Goal: Task Accomplishment & Management: Complete application form

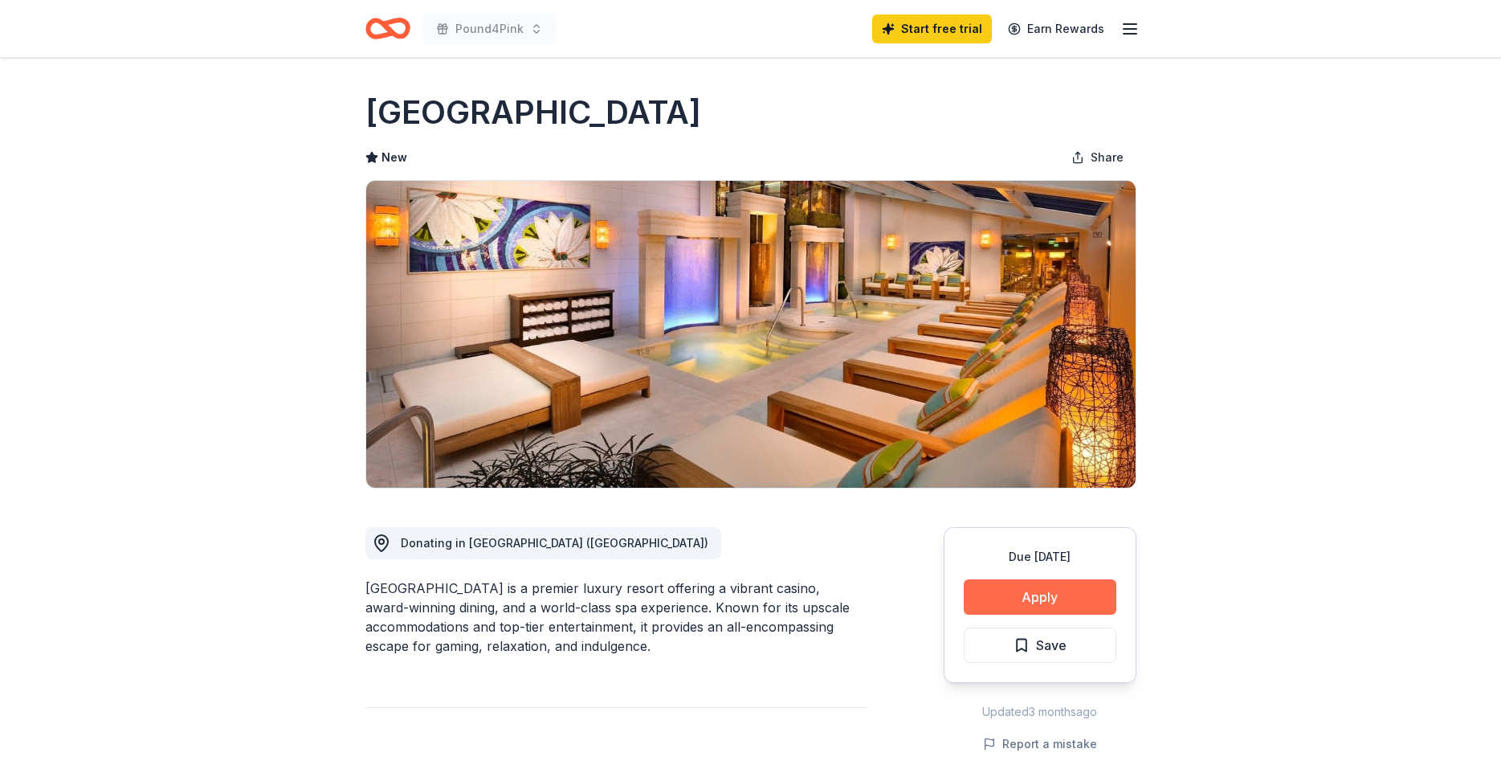
click at [1034, 600] on button "Apply" at bounding box center [1040, 596] width 153 height 35
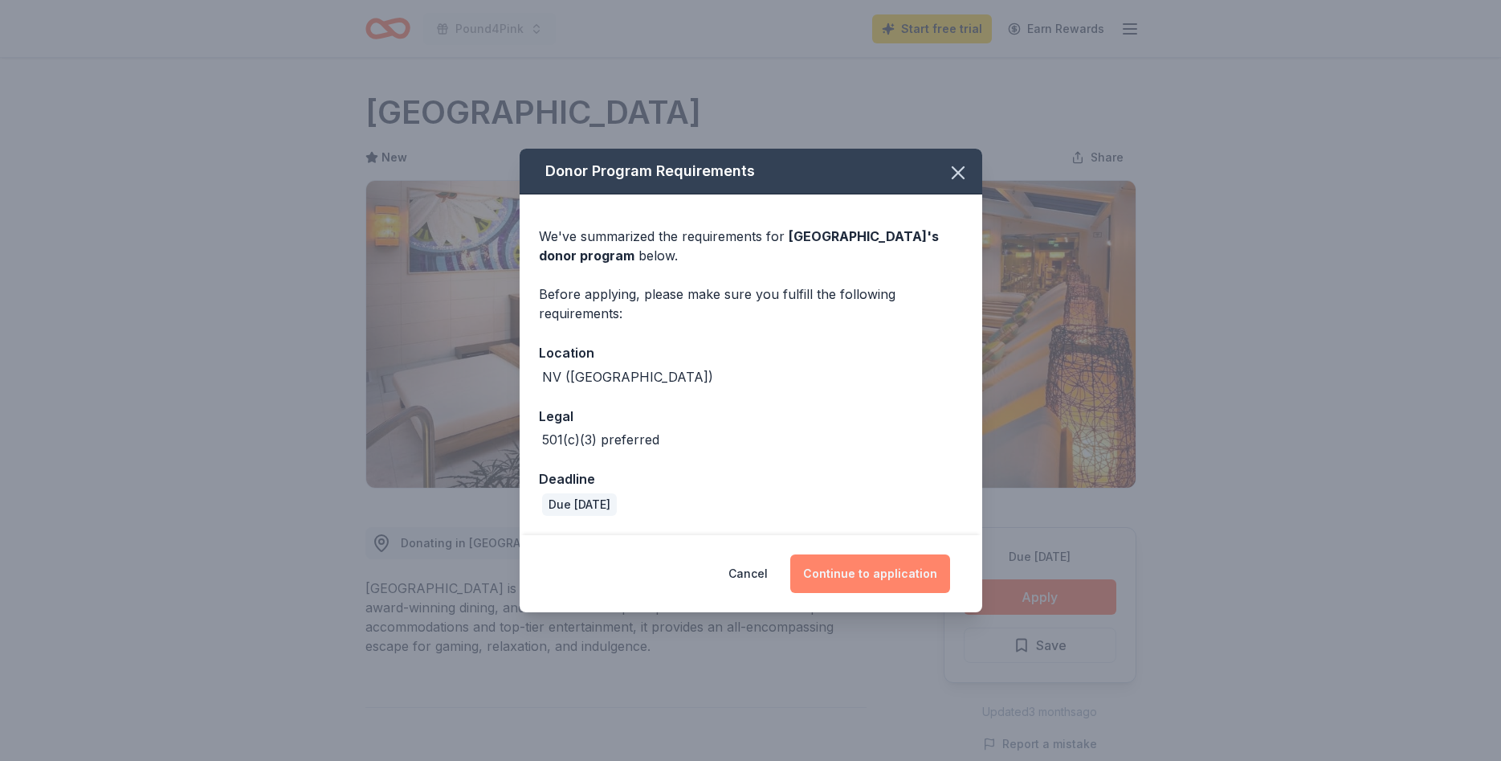
click at [856, 573] on button "Continue to application" at bounding box center [870, 573] width 160 height 39
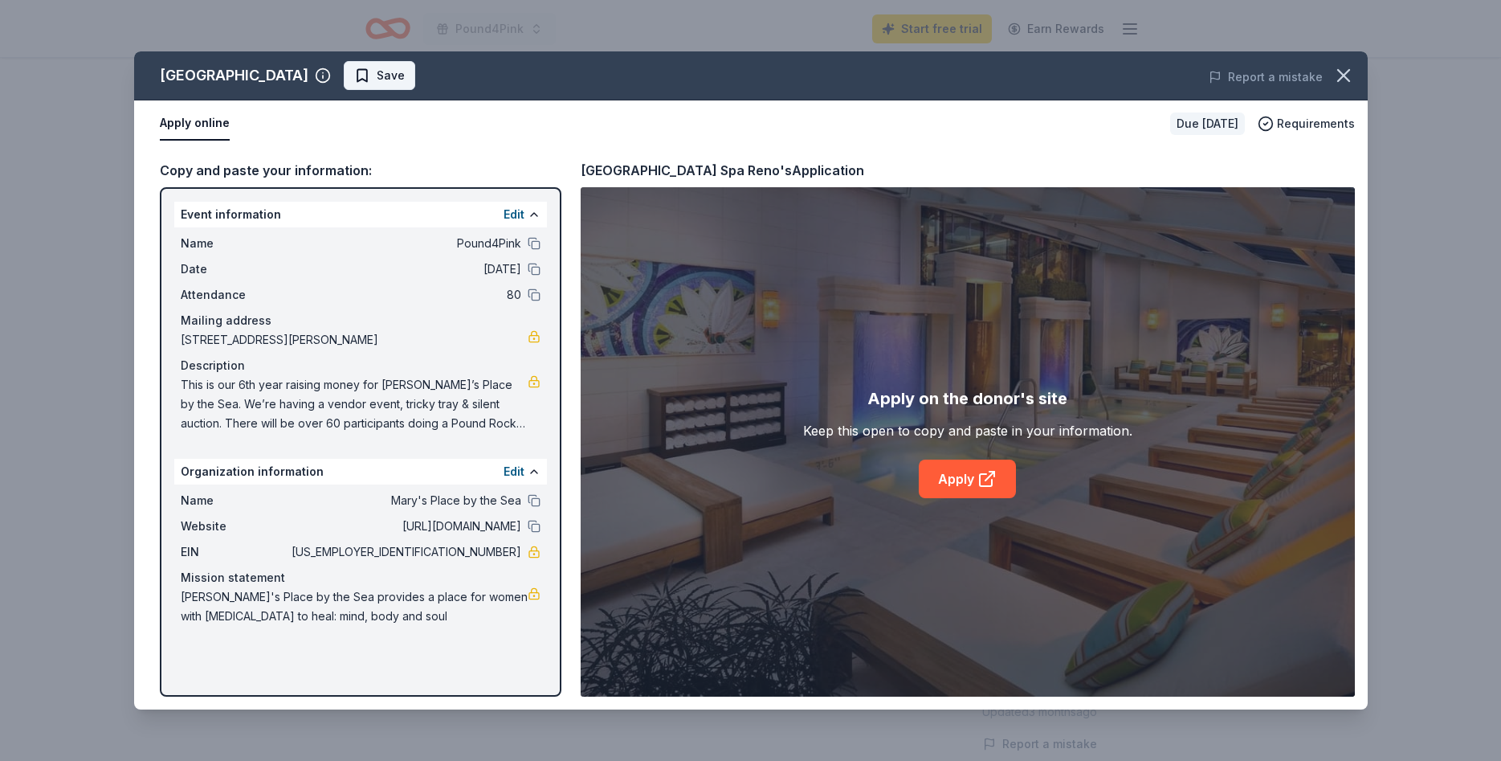
click at [405, 75] on span "Save" at bounding box center [379, 75] width 51 height 19
click at [1343, 76] on icon "button" at bounding box center [1343, 75] width 11 height 11
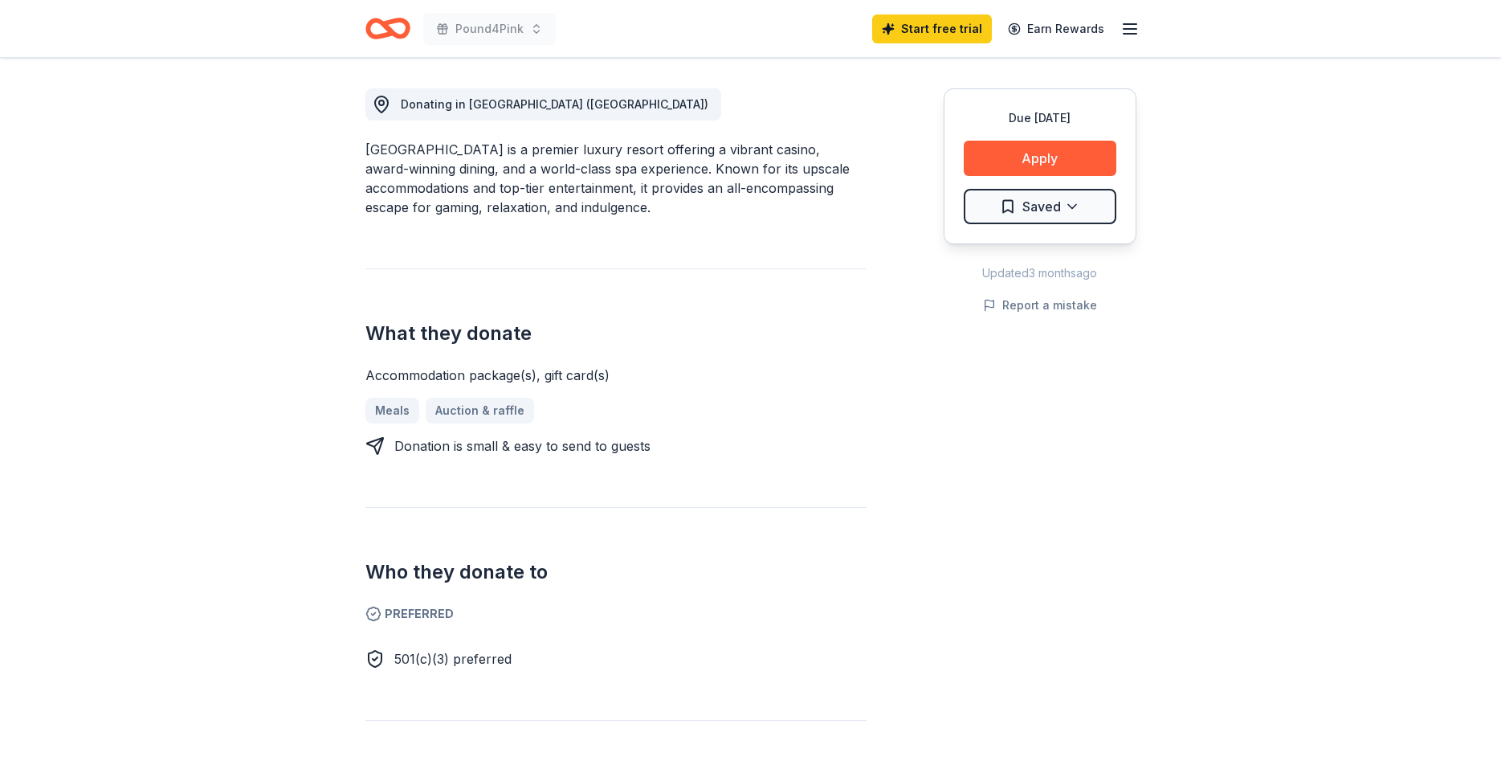
scroll to position [441, 0]
click at [461, 410] on link "Auction & raffle" at bounding box center [486, 408] width 121 height 26
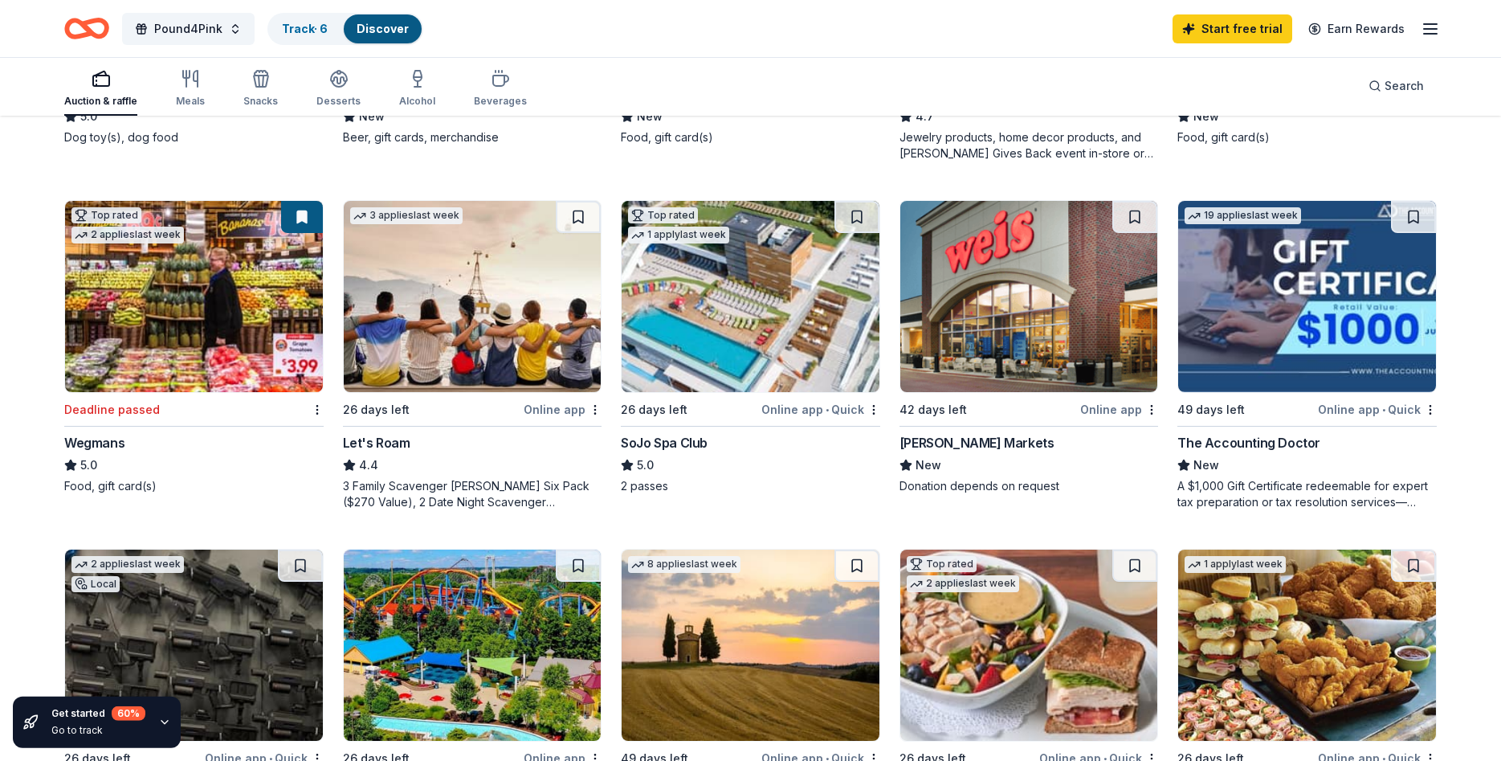
scroll to position [795, 0]
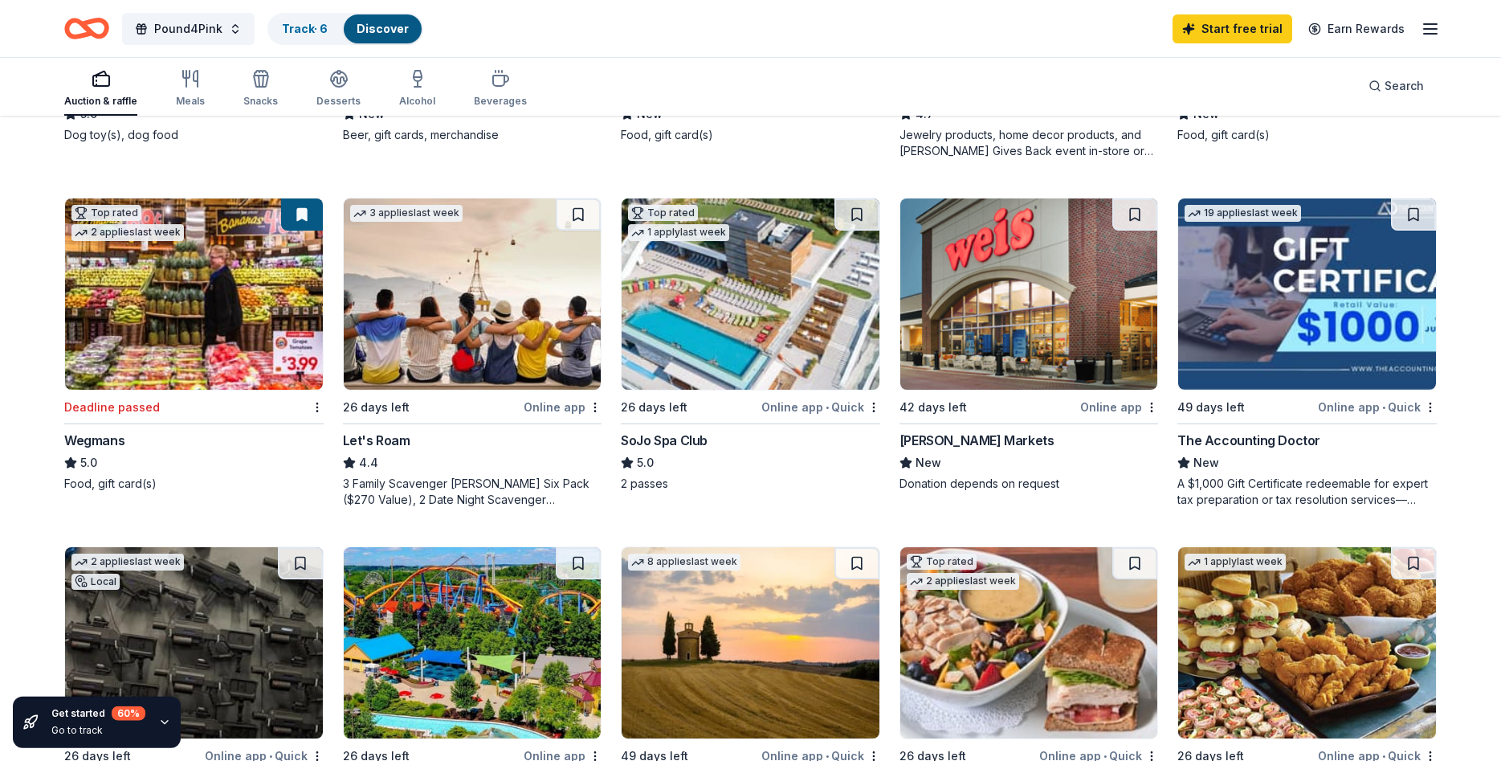
drag, startPoint x: 1495, startPoint y: 124, endPoint x: 1483, endPoint y: 437, distance: 313.4
click at [1483, 437] on div "270 results in Toms River, NJ Application deadlines 8 this month 180 in Septemb…" at bounding box center [750, 430] width 1501 height 2217
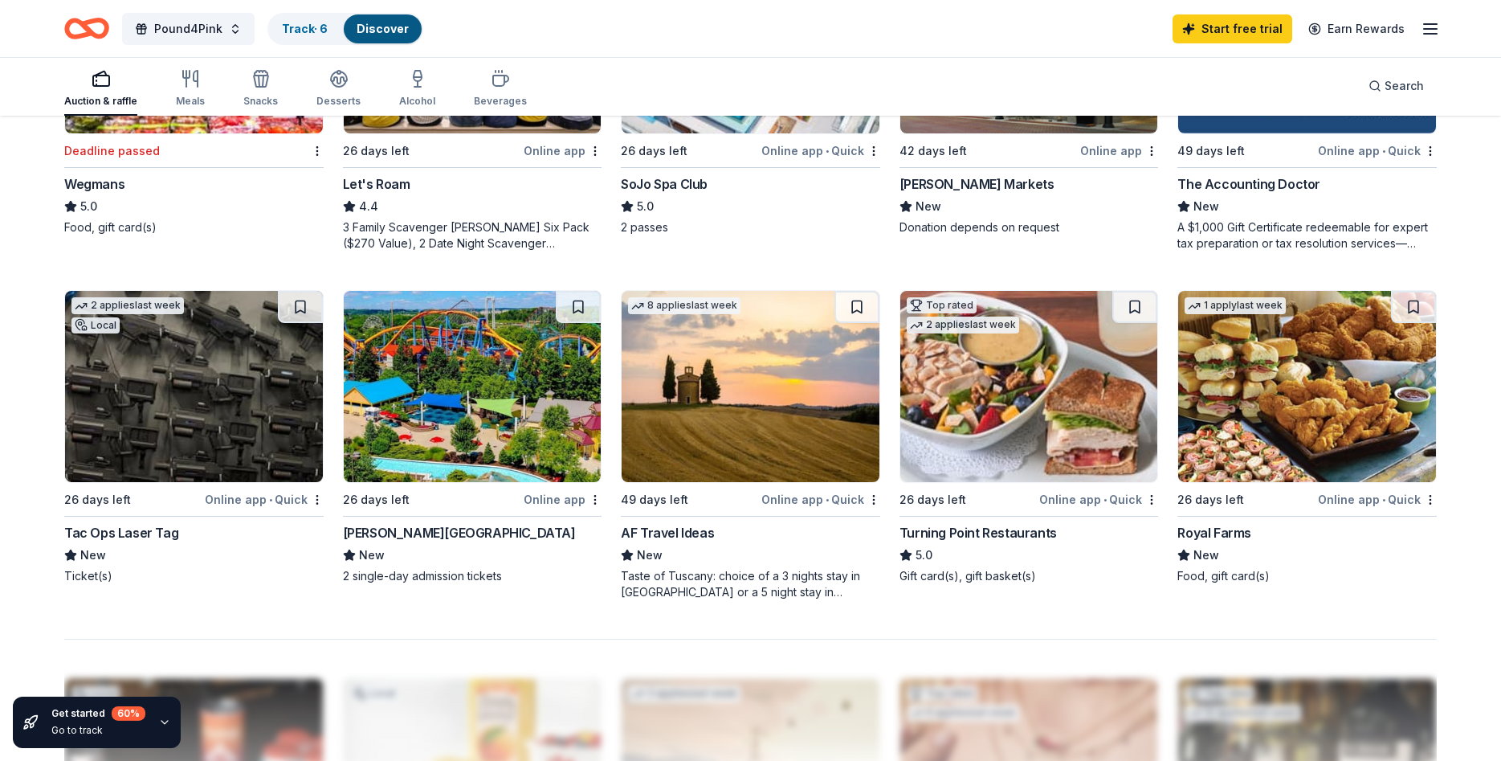
scroll to position [1031, 0]
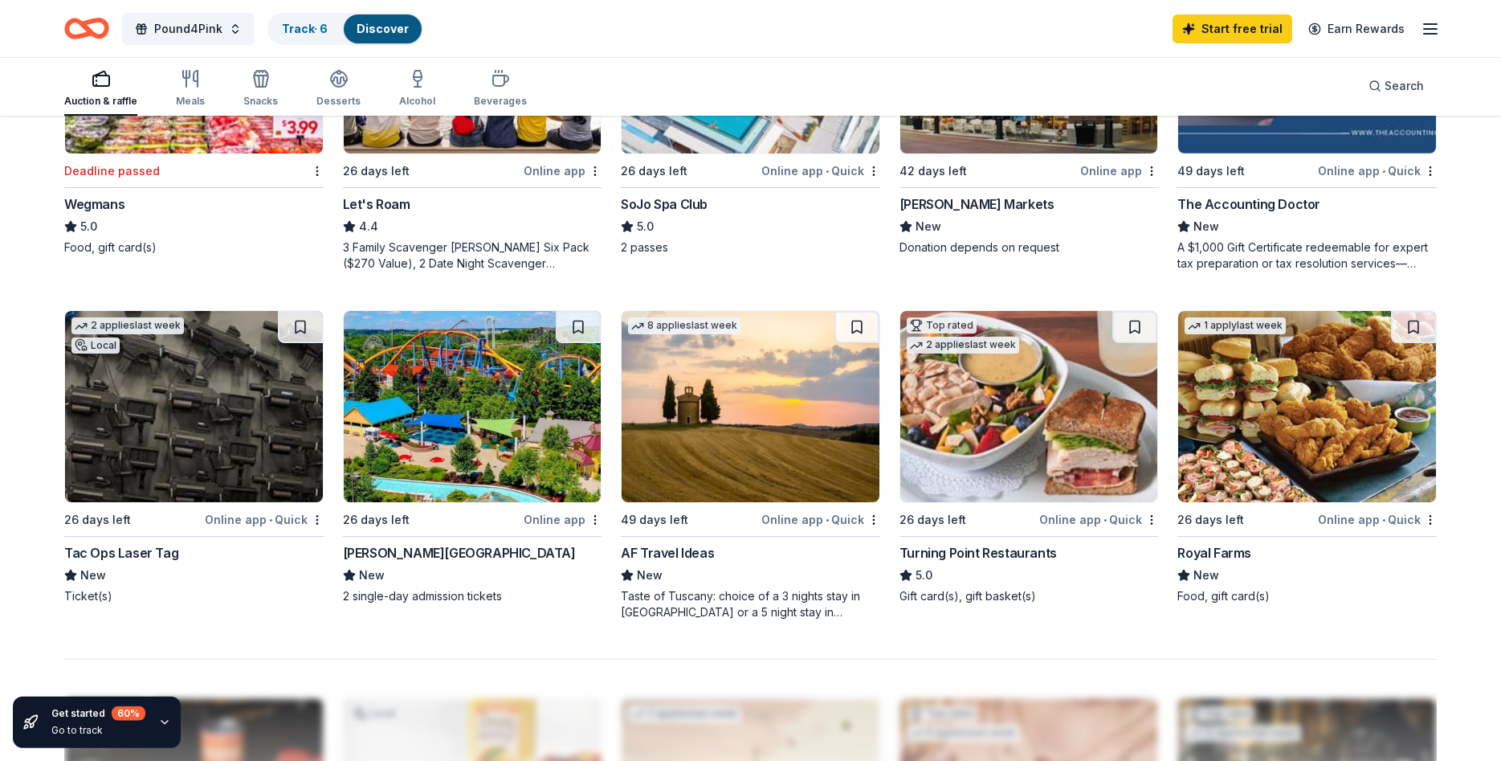
drag, startPoint x: 1499, startPoint y: 396, endPoint x: 1488, endPoint y: 368, distance: 30.0
click at [1488, 368] on div "270 results in Toms River, NJ Application deadlines 8 this month 180 in Septemb…" at bounding box center [750, 194] width 1501 height 2217
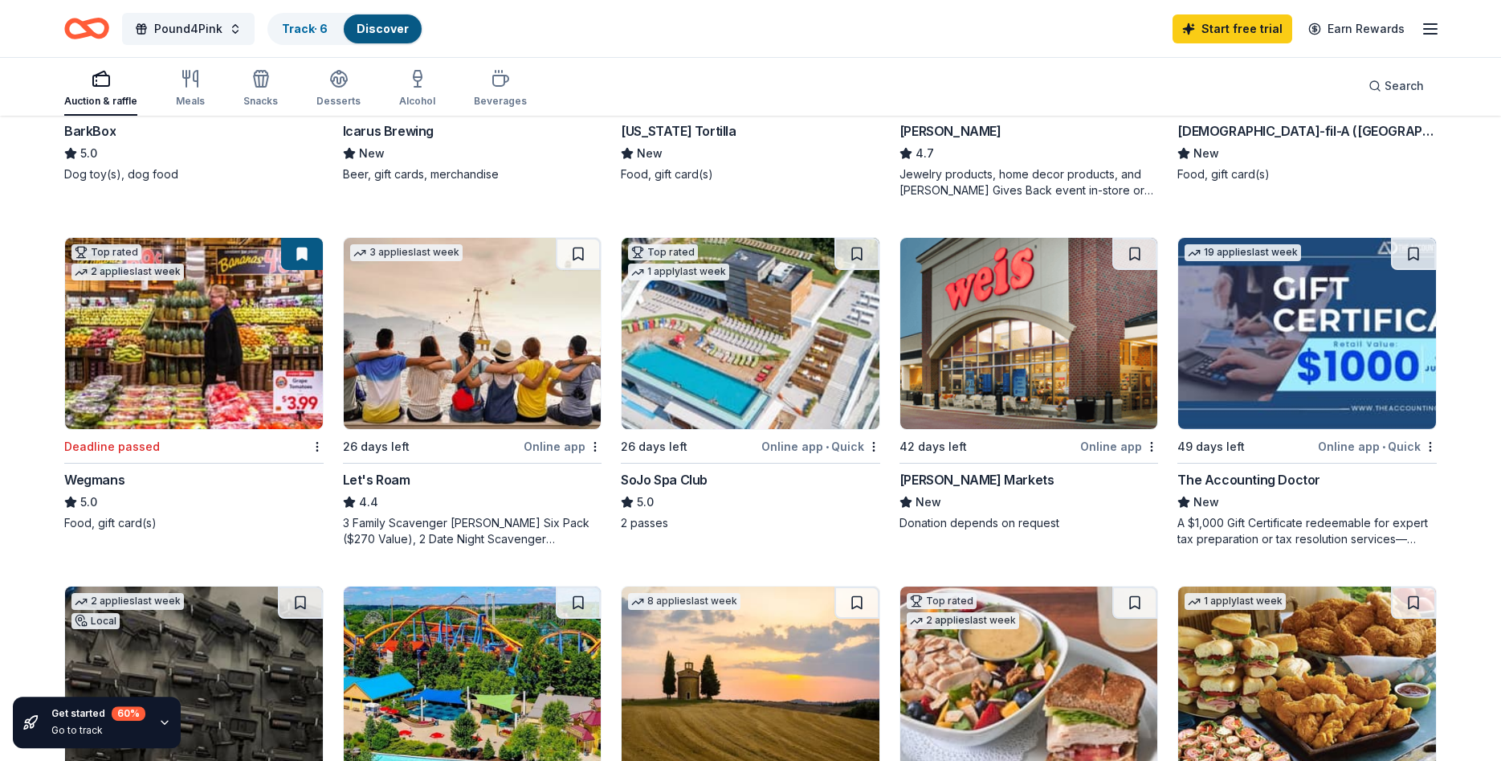
scroll to position [745, 0]
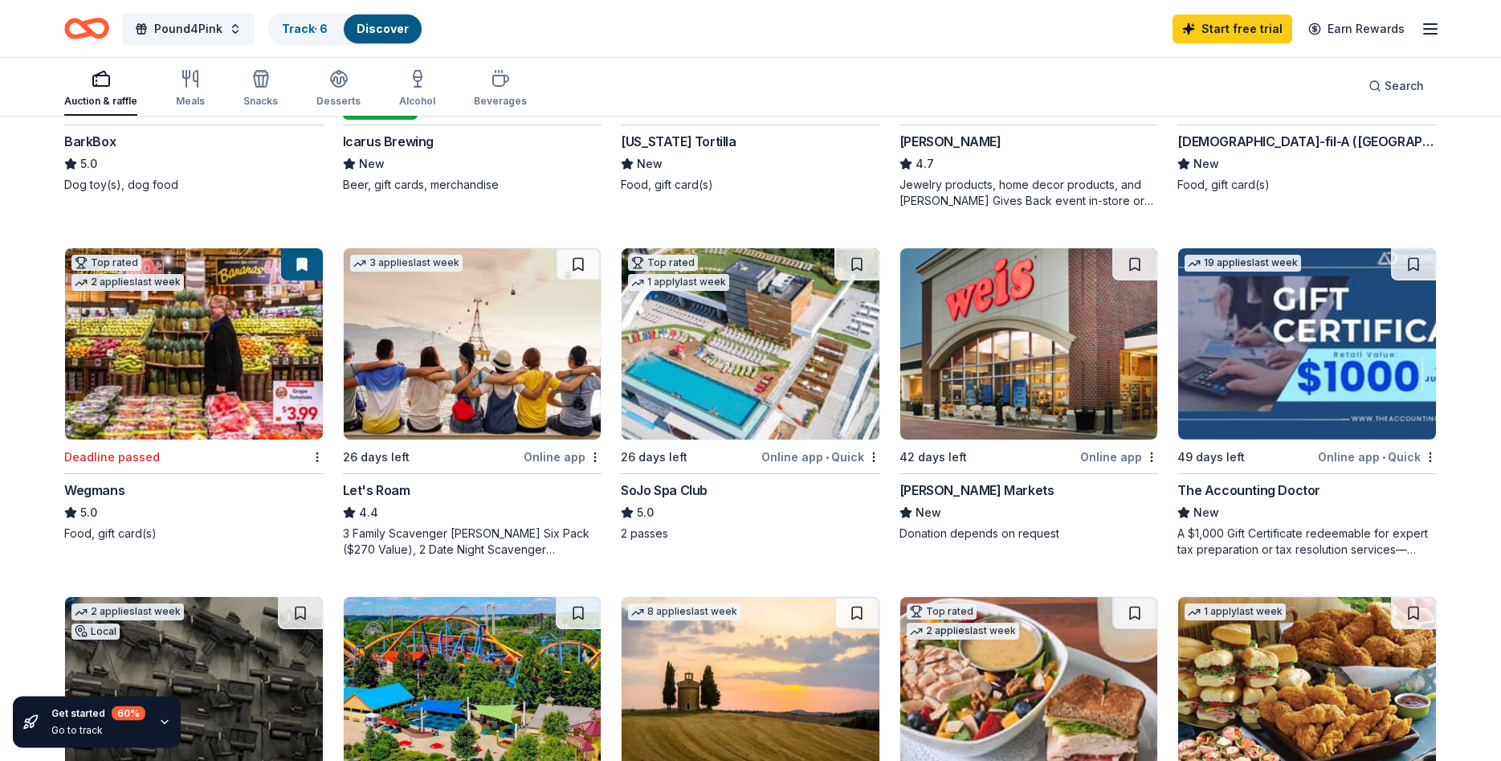
click at [743, 371] on img at bounding box center [751, 343] width 258 height 191
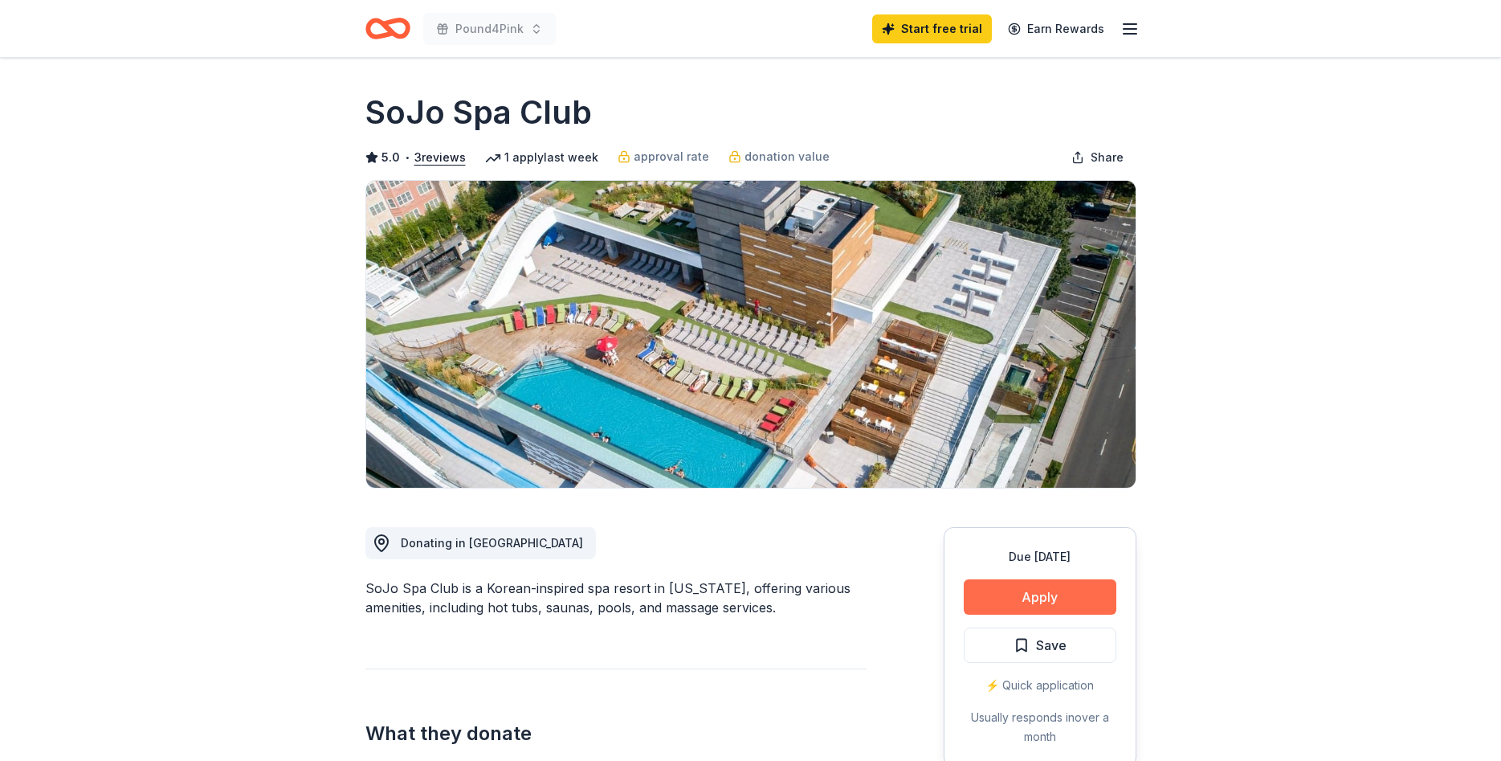
click at [1034, 596] on button "Apply" at bounding box center [1040, 596] width 153 height 35
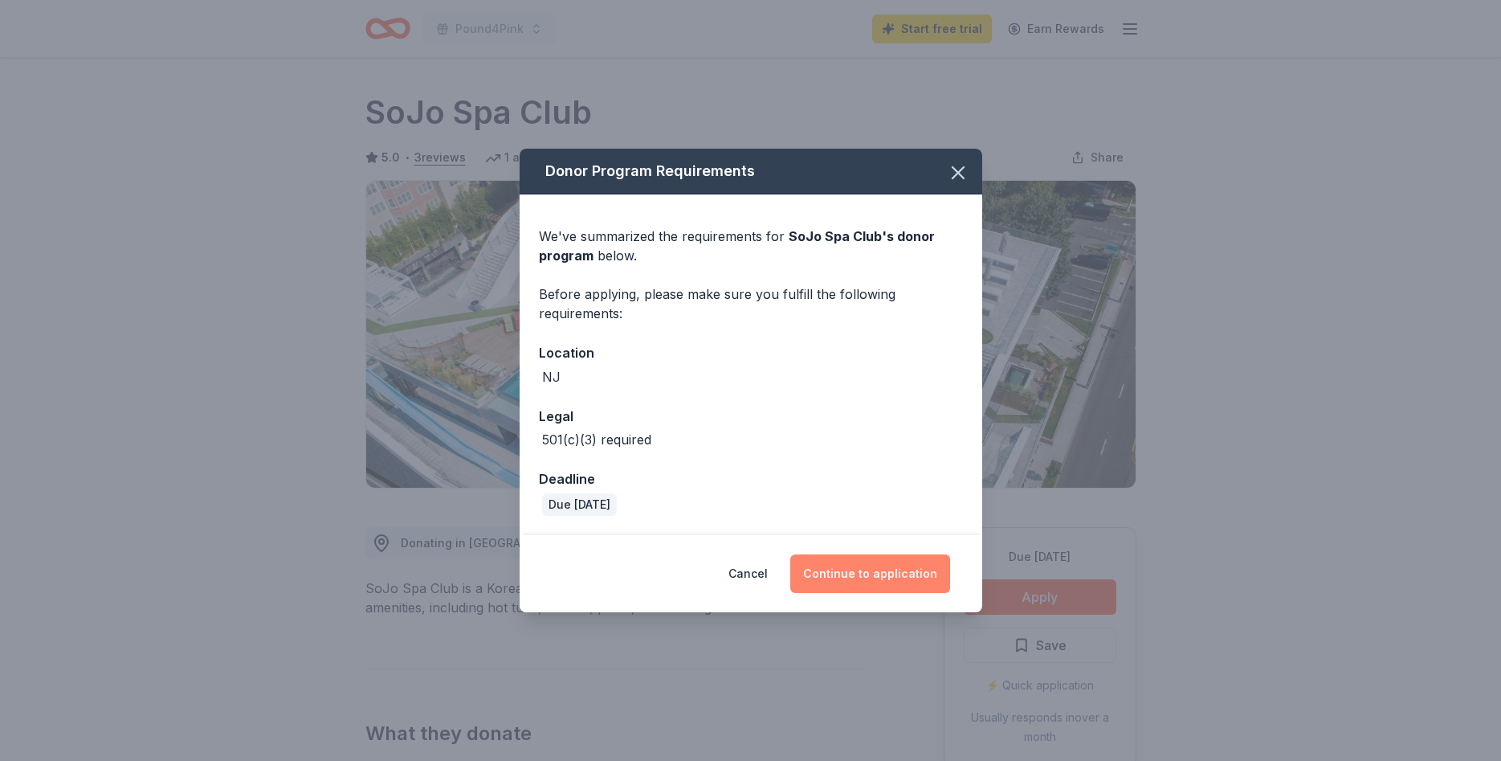
click at [862, 571] on button "Continue to application" at bounding box center [870, 573] width 160 height 39
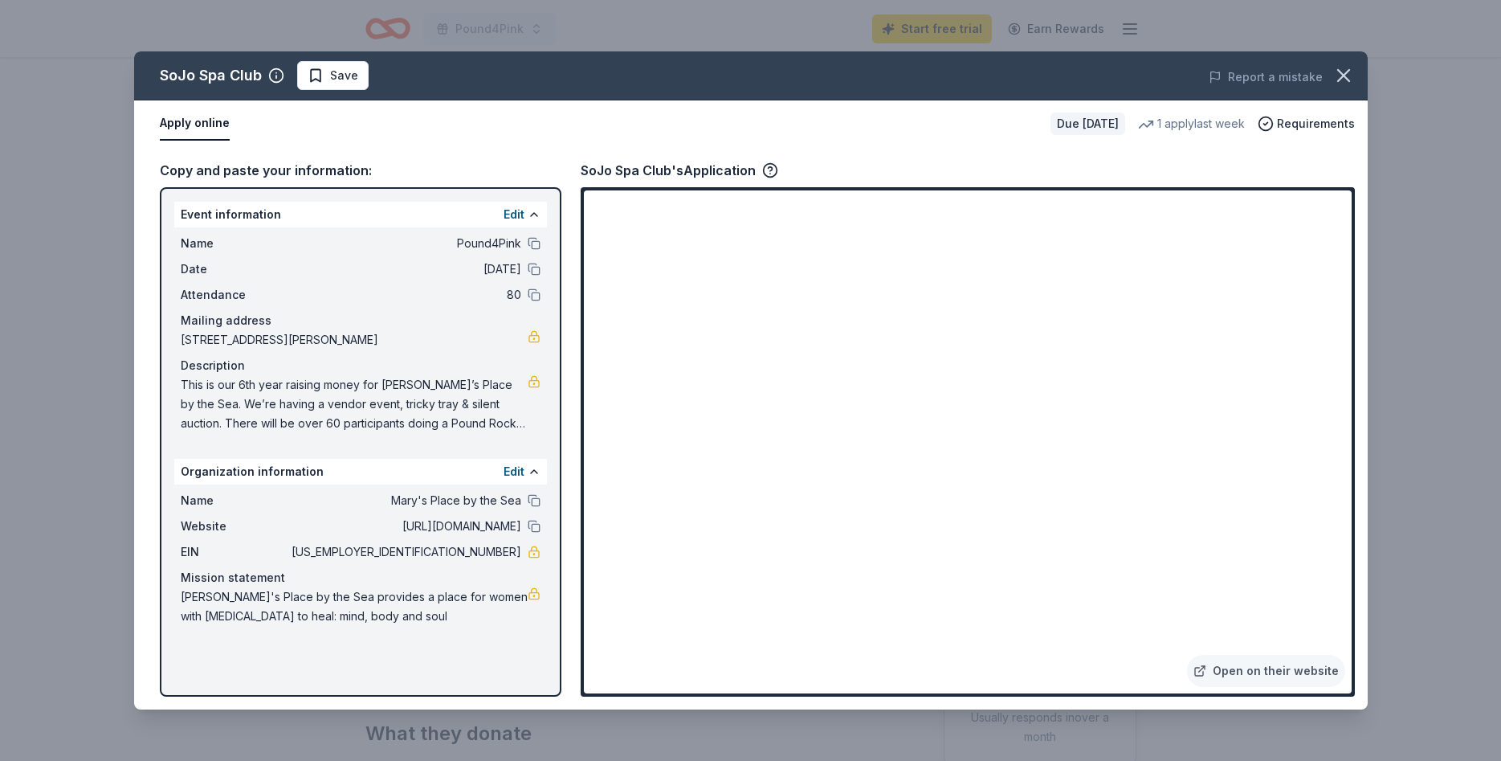
drag, startPoint x: 483, startPoint y: 732, endPoint x: 875, endPoint y: 665, distance: 397.7
click at [875, 665] on div "SoJo Spa Club Save Report a mistake Apply online Due in 26 days 1 apply last we…" at bounding box center [750, 380] width 1501 height 761
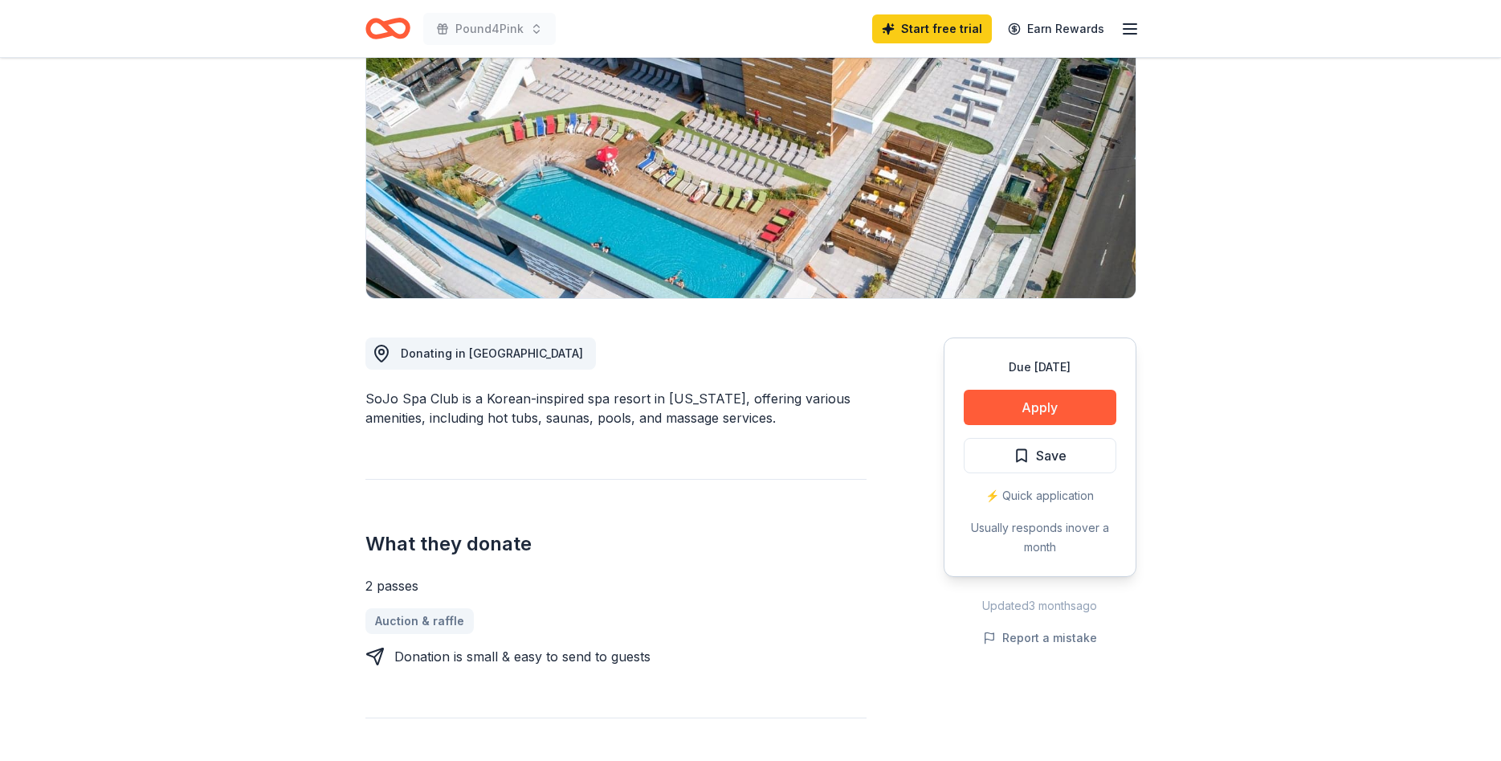
scroll to position [138, 0]
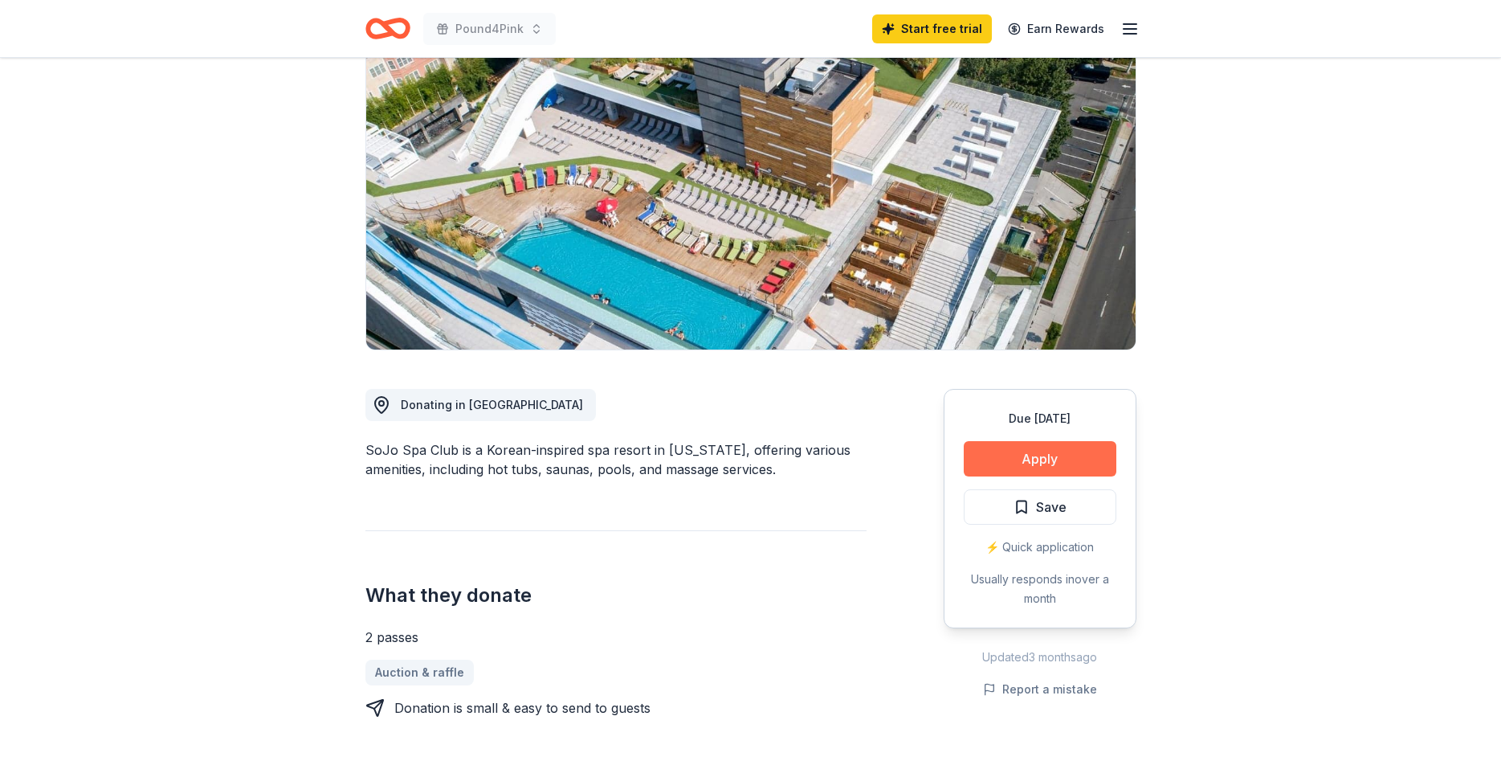
click at [1032, 454] on button "Apply" at bounding box center [1040, 458] width 153 height 35
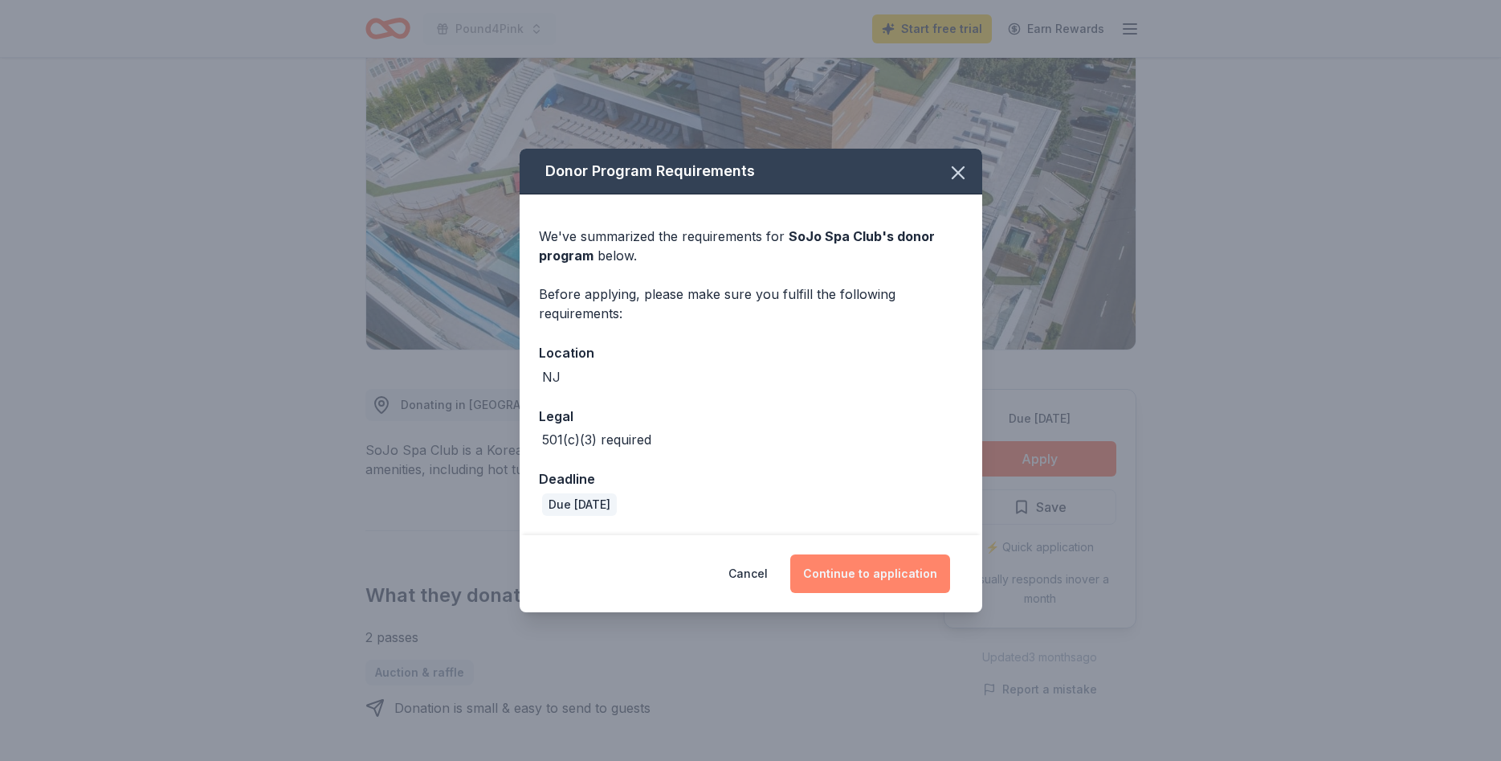
click at [886, 567] on button "Continue to application" at bounding box center [870, 573] width 160 height 39
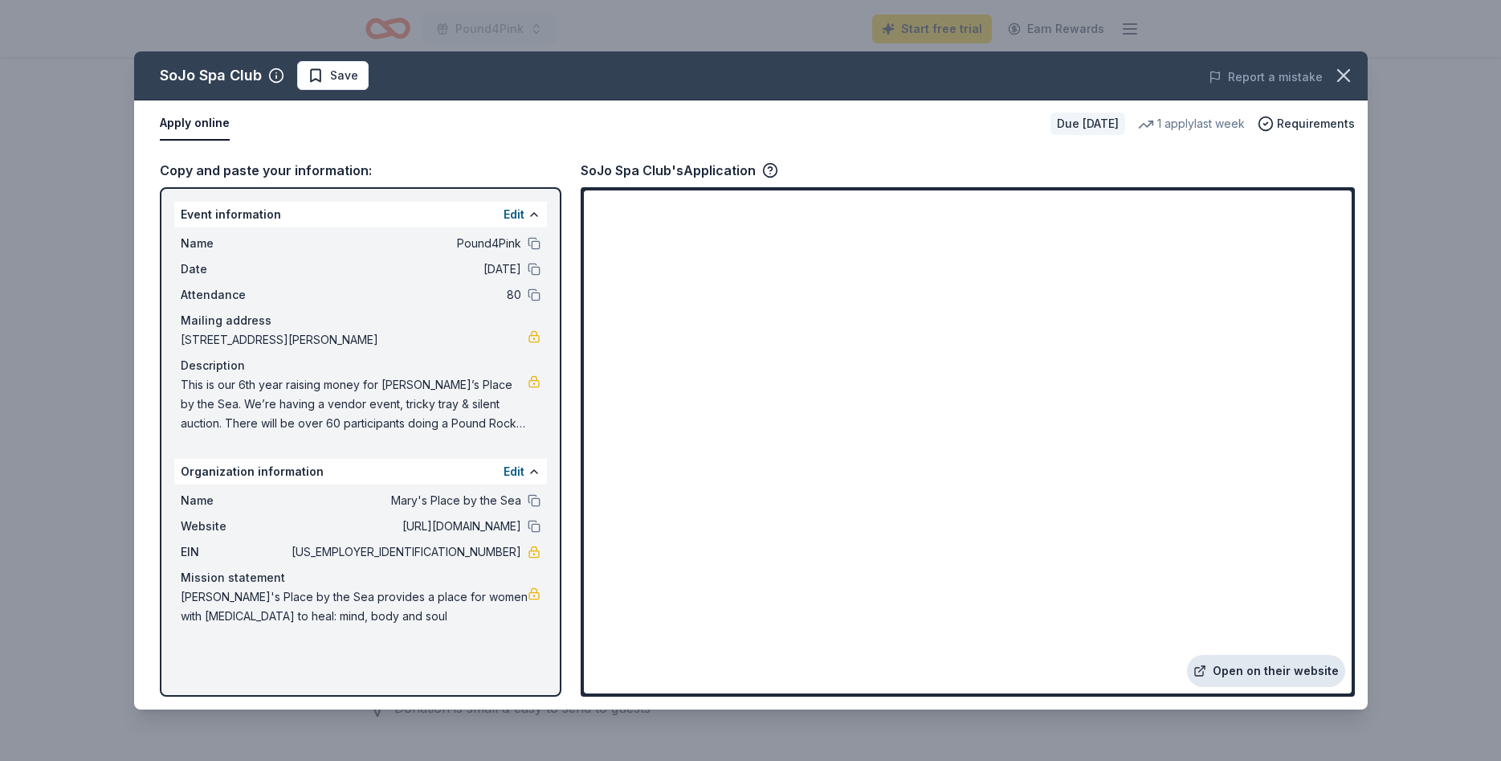
click at [1256, 668] on link "Open on their website" at bounding box center [1266, 671] width 158 height 32
